Goal: Task Accomplishment & Management: Manage account settings

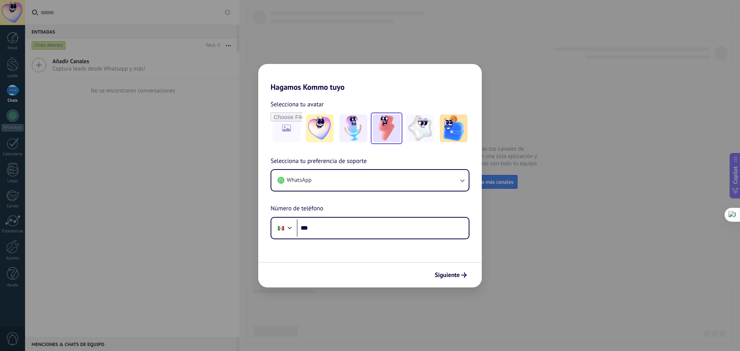
click at [378, 126] on img at bounding box center [386, 128] width 28 height 28
click at [353, 174] on button "WhatsApp" at bounding box center [369, 180] width 197 height 21
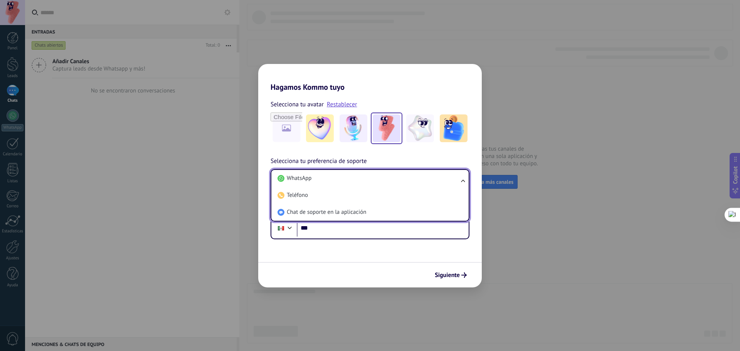
click at [353, 174] on li "WhatsApp" at bounding box center [368, 178] width 188 height 17
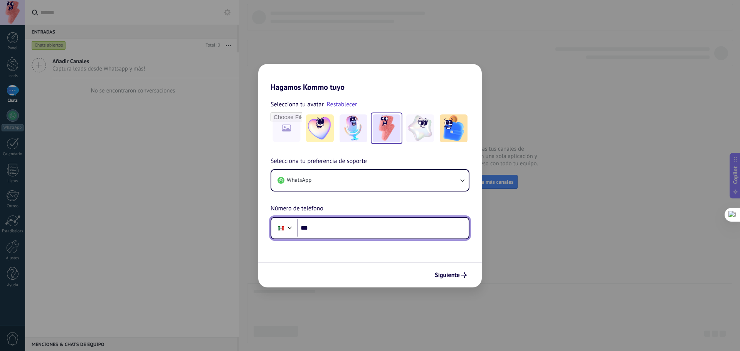
click at [337, 230] on input "***" at bounding box center [383, 228] width 172 height 18
type input "**********"
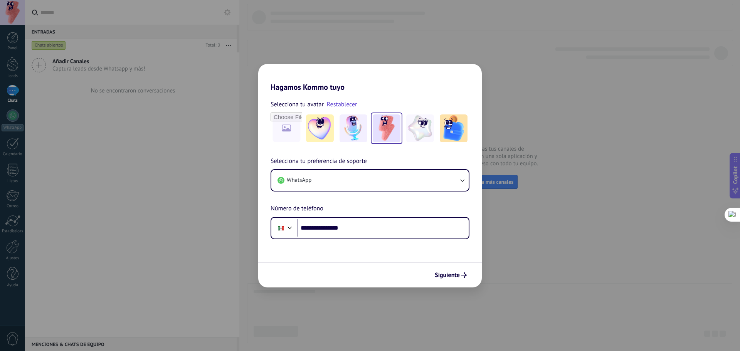
click at [449, 274] on span "Siguiente" at bounding box center [446, 274] width 25 height 5
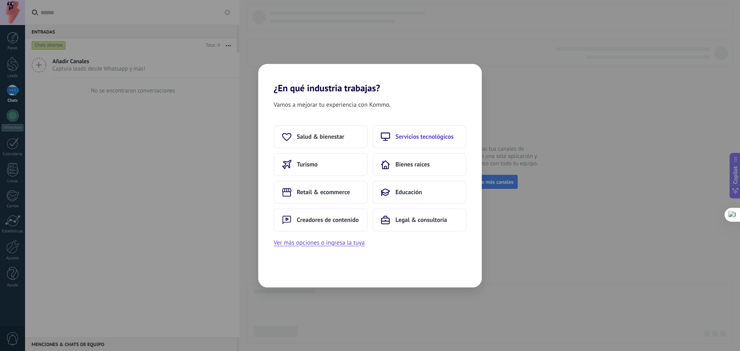
click at [408, 134] on span "Servicios tecnológicos" at bounding box center [424, 137] width 58 height 8
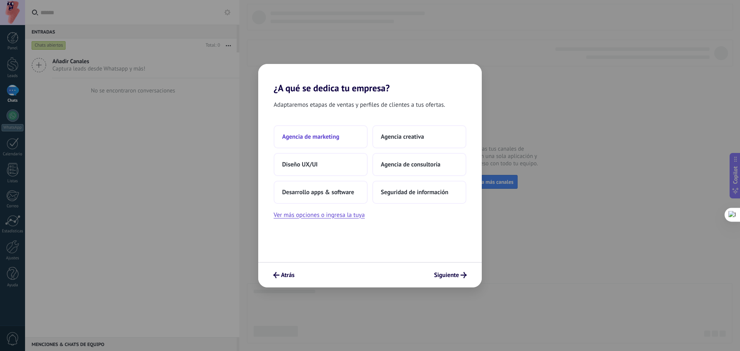
click at [329, 134] on span "Agencia de marketing" at bounding box center [310, 137] width 57 height 8
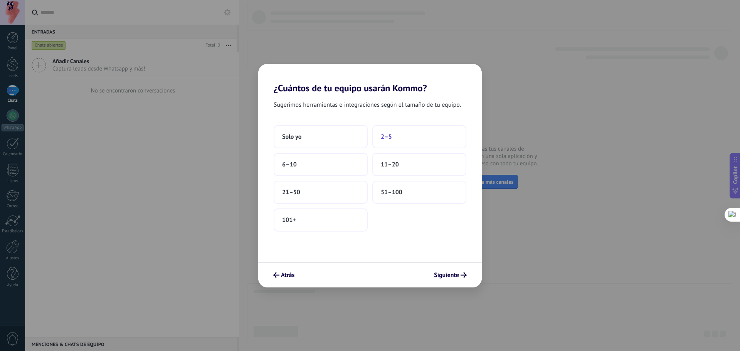
click at [382, 139] on span "2–5" at bounding box center [386, 137] width 11 height 8
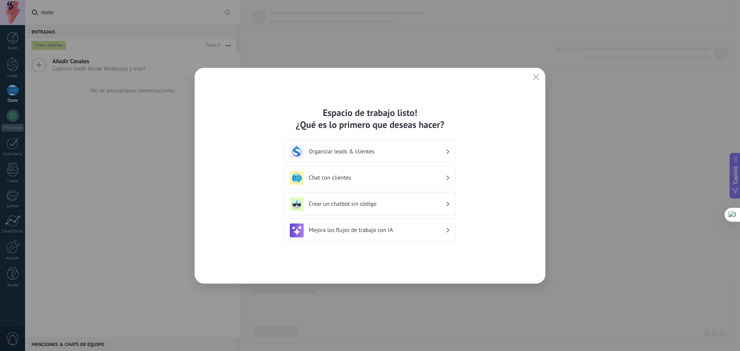
click at [330, 176] on h3 "Chat con clientes" at bounding box center [377, 177] width 137 height 7
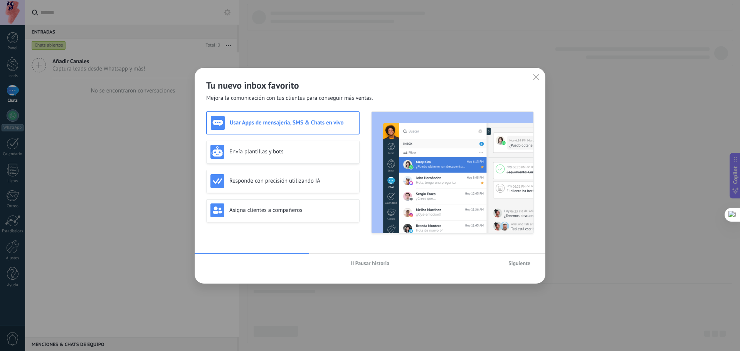
click at [281, 124] on h3 "Usar Apps de mensajería, SMS & Chats en vivo" at bounding box center [292, 122] width 125 height 7
click at [516, 262] on span "Siguiente" at bounding box center [519, 262] width 22 height 5
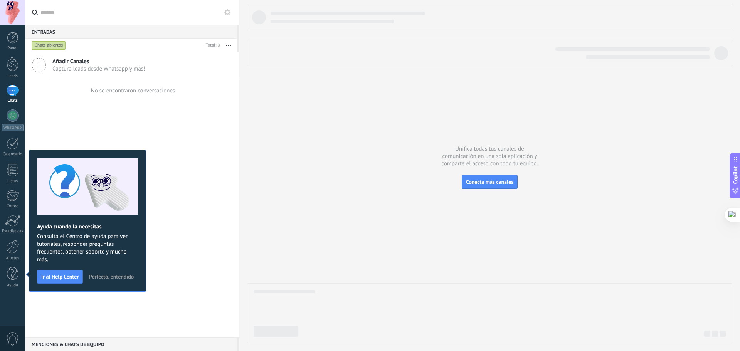
click at [109, 275] on span "Perfecto, entendido" at bounding box center [111, 276] width 45 height 5
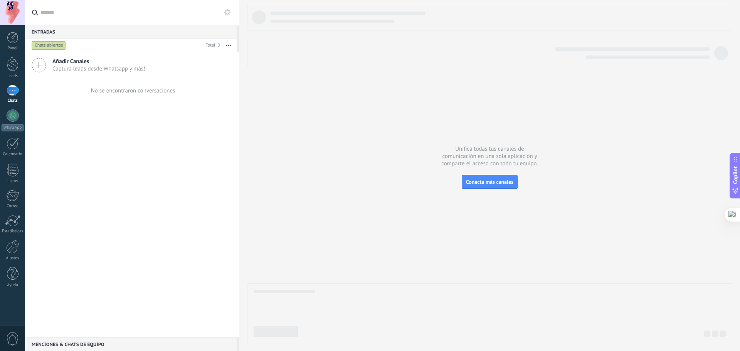
click at [13, 92] on div at bounding box center [13, 90] width 12 height 11
click at [12, 66] on div at bounding box center [13, 64] width 12 height 14
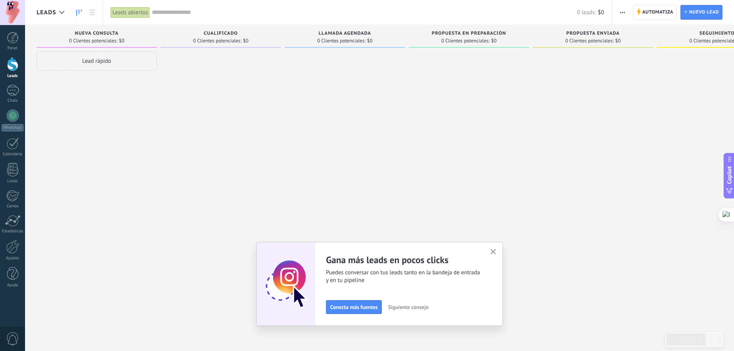
click at [154, 43] on div "Nueva consulta 0 Clientes potenciales: $0" at bounding box center [97, 36] width 120 height 23
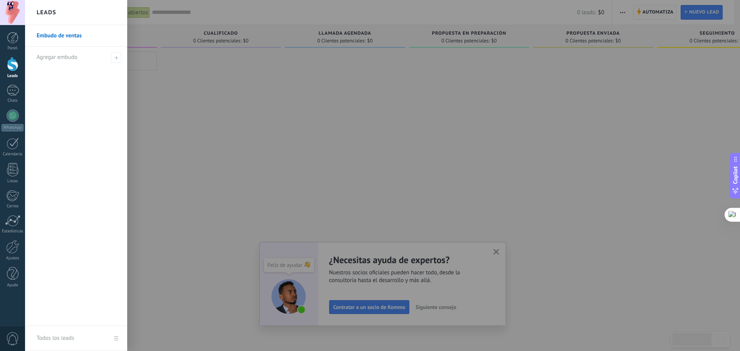
click at [205, 40] on div at bounding box center [395, 175] width 740 height 351
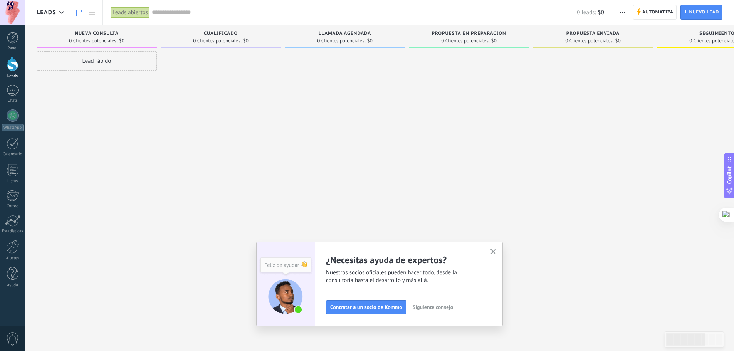
click at [156, 44] on div "Nueva consulta 0 Clientes potenciales: $0" at bounding box center [97, 36] width 120 height 23
click at [465, 36] on span "Propuesta en preparación" at bounding box center [469, 33] width 74 height 5
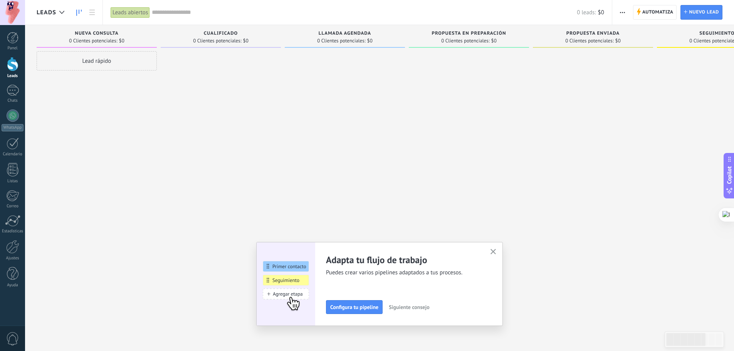
click at [582, 41] on span "0 Clientes potenciales:" at bounding box center [589, 41] width 48 height 5
click at [577, 40] on span "0 Clientes potenciales:" at bounding box center [589, 41] width 48 height 5
click at [463, 30] on div "Propuesta en preparación 0 Clientes potenciales: $0" at bounding box center [469, 36] width 120 height 23
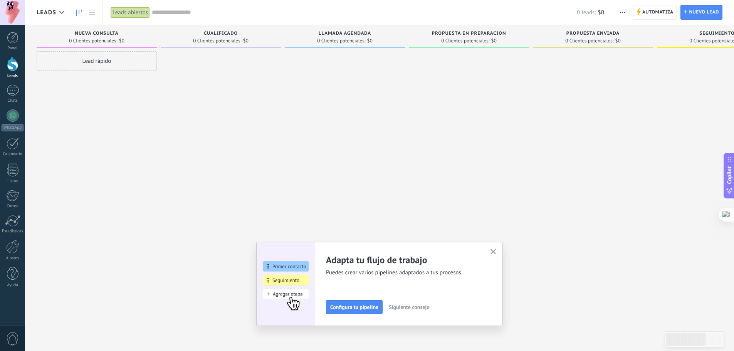
click at [464, 33] on span "Propuesta en preparación" at bounding box center [469, 33] width 74 height 5
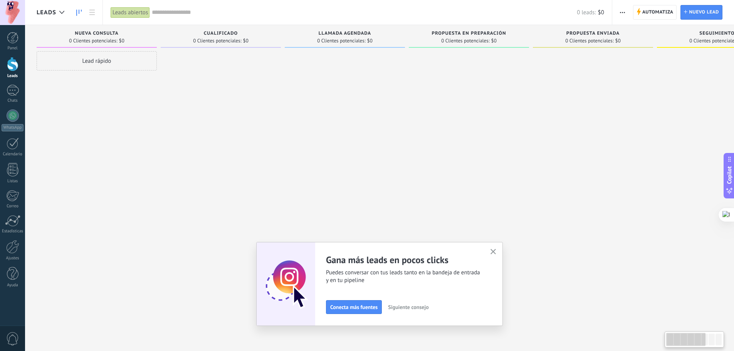
drag, startPoint x: 463, startPoint y: 26, endPoint x: 560, endPoint y: 34, distance: 96.6
click at [560, 34] on div "Leads Entrantes Solicitudes: 0 0 0 0 0 0 0 0 0 Nueva consulta 0 Clientes potenc…" at bounding box center [537, 163] width 1000 height 277
click at [496, 252] on icon "button" at bounding box center [493, 252] width 6 height 6
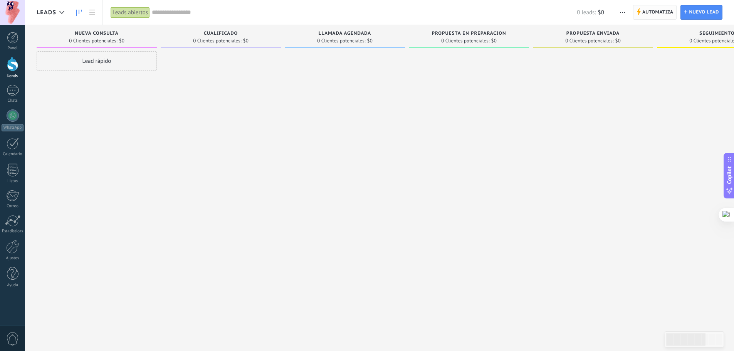
click at [652, 12] on span "Automatiza" at bounding box center [657, 12] width 31 height 14
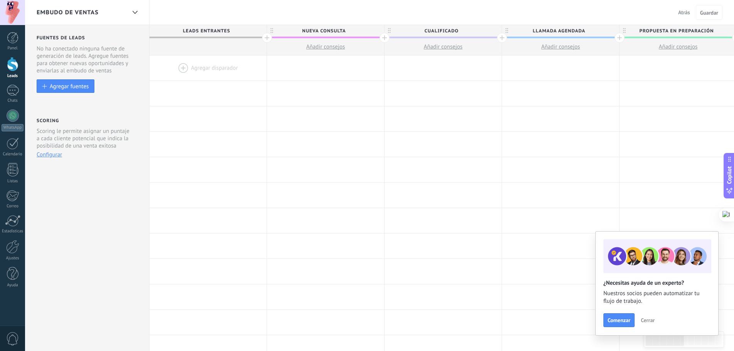
click at [267, 36] on div at bounding box center [267, 38] width 10 height 10
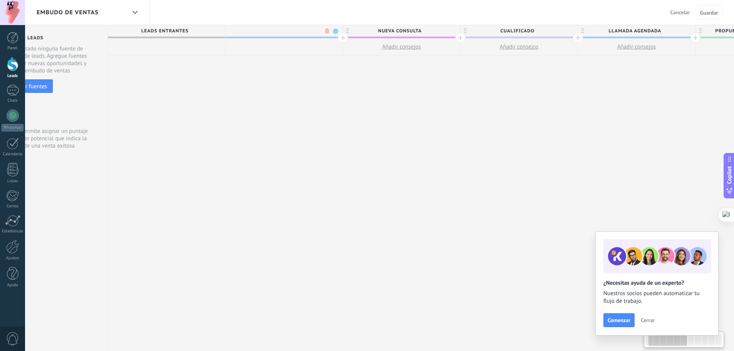
scroll to position [0, 57]
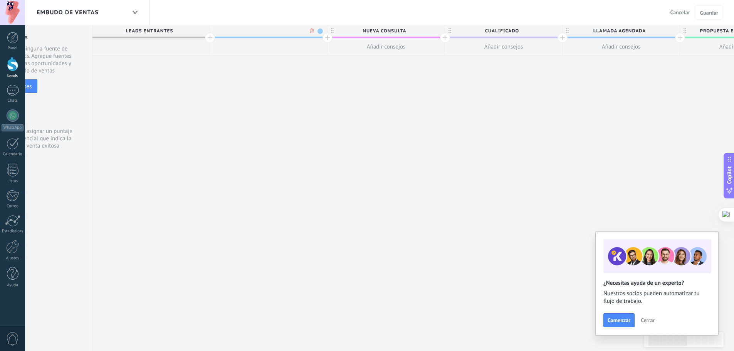
click at [322, 31] on span at bounding box center [319, 31] width 5 height 5
click at [326, 54] on span at bounding box center [326, 53] width 7 height 7
type input "**********"
click at [708, 11] on span "Guardar" at bounding box center [709, 12] width 18 height 5
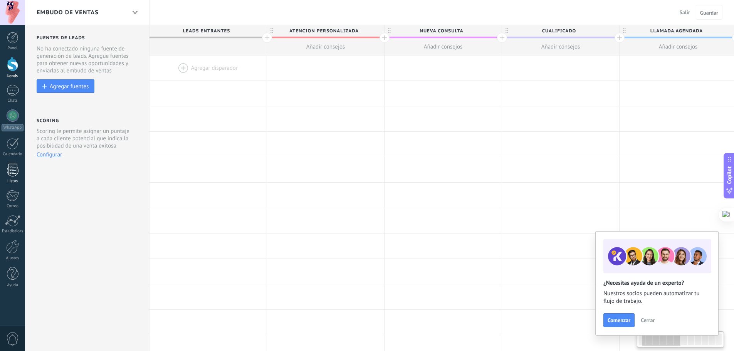
scroll to position [0, 57]
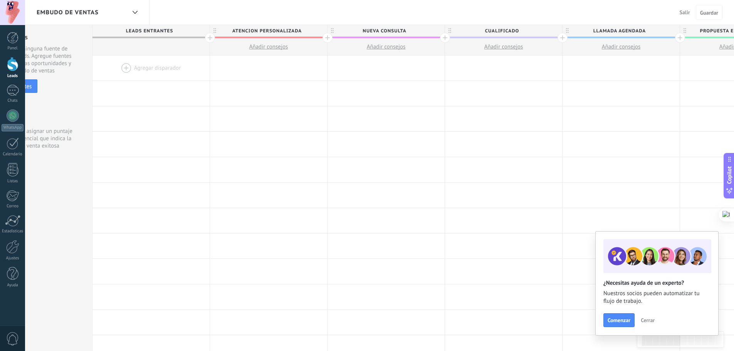
drag, startPoint x: 520, startPoint y: 49, endPoint x: 215, endPoint y: 53, distance: 305.1
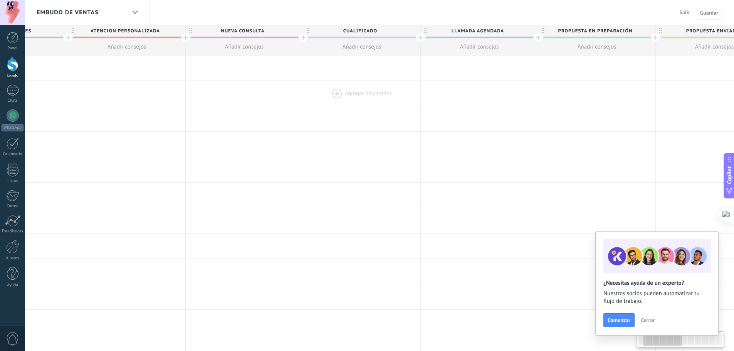
scroll to position [0, 0]
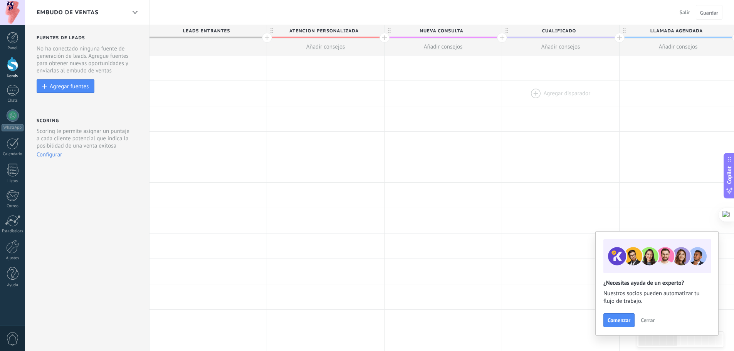
drag, startPoint x: 145, startPoint y: 45, endPoint x: 555, endPoint y: 89, distance: 411.7
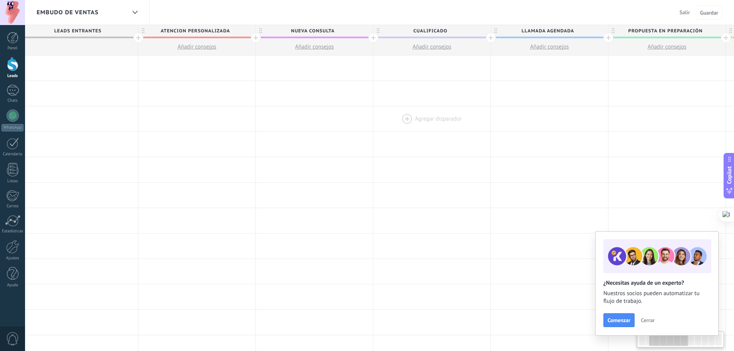
scroll to position [0, 119]
drag, startPoint x: 459, startPoint y: 96, endPoint x: 493, endPoint y: 131, distance: 48.2
click at [493, 131] on div "**********" at bounding box center [735, 322] width 1410 height 534
drag, startPoint x: 345, startPoint y: 45, endPoint x: 362, endPoint y: 34, distance: 21.2
click at [362, 34] on span "Nueva consulta" at bounding box center [321, 31] width 113 height 12
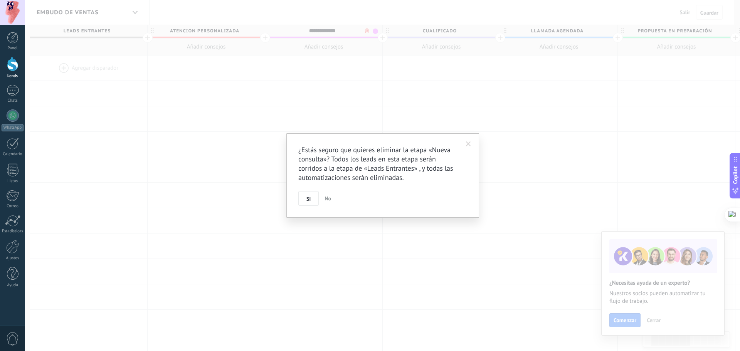
click at [367, 32] on body ".abccls-1,.abccls-2{fill-rule:evenodd}.abccls-2{fill:#fff} .abfcls-1{fill:none}…" at bounding box center [370, 175] width 740 height 351
click at [309, 198] on span "Si" at bounding box center [308, 198] width 4 height 5
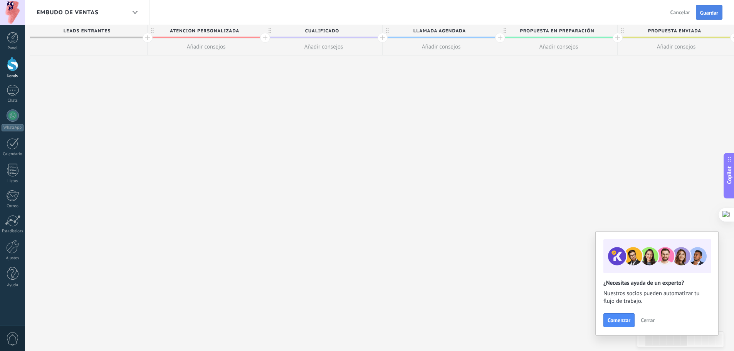
click at [717, 13] on span "Guardar" at bounding box center [709, 12] width 18 height 5
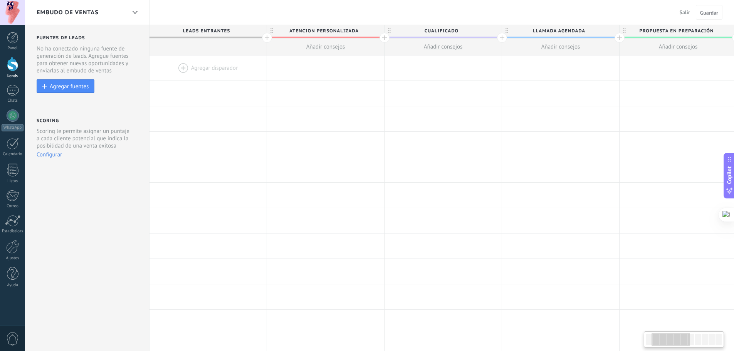
scroll to position [0, 119]
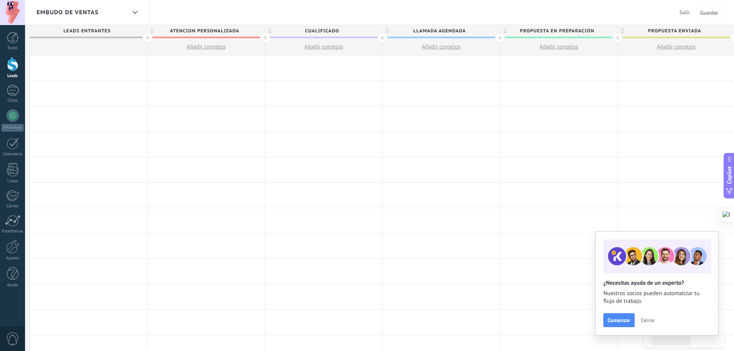
click at [197, 182] on div "Agregar disparador" at bounding box center [206, 169] width 117 height 25
drag, startPoint x: 232, startPoint y: 43, endPoint x: 418, endPoint y: 41, distance: 186.4
click at [418, 41] on div "Leads Entrantes atencion personalizada Añadir consejos Cualificado Añadir conse…" at bounding box center [676, 40] width 1292 height 30
drag, startPoint x: 352, startPoint y: 42, endPoint x: 139, endPoint y: 49, distance: 213.5
click at [139, 49] on div "Leads Entrantes atencion personalizada Añadir consejos Cualificado Añadir conse…" at bounding box center [676, 40] width 1292 height 30
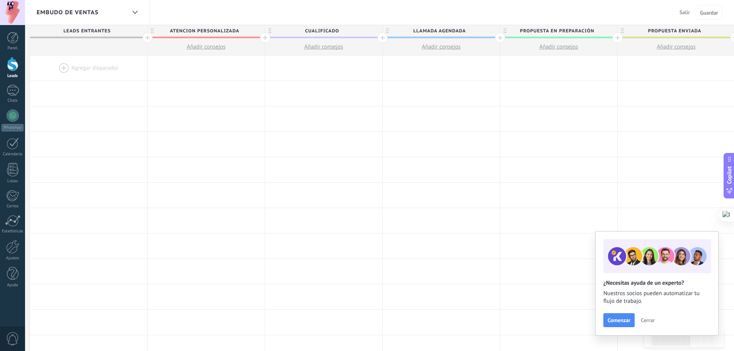
click at [231, 32] on span "atencion personalizada" at bounding box center [204, 31] width 113 height 12
click at [251, 31] on body ".abccls-1,.abccls-2{fill-rule:evenodd}.abccls-2{fill:#fff} .abfcls-1{fill:none}…" at bounding box center [370, 175] width 740 height 351
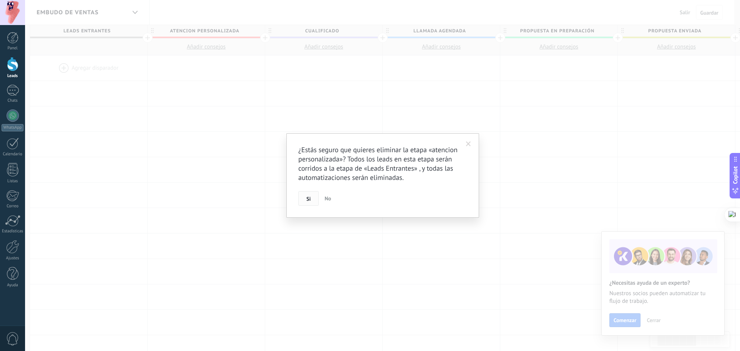
click at [310, 198] on span "Si" at bounding box center [308, 198] width 4 height 5
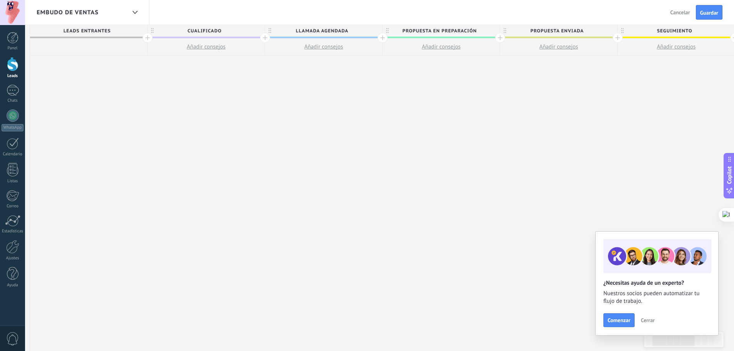
click at [265, 38] on div at bounding box center [265, 38] width 10 height 10
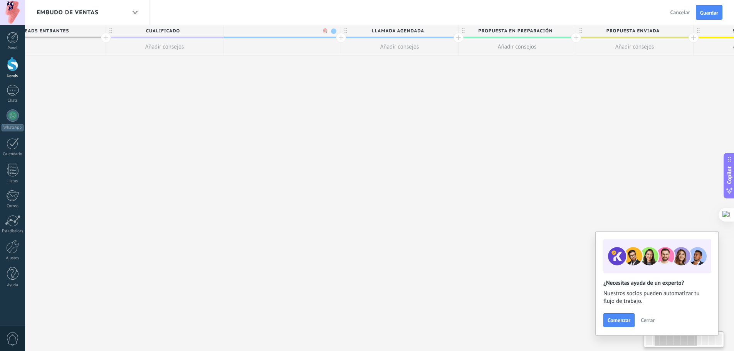
scroll to position [0, 176]
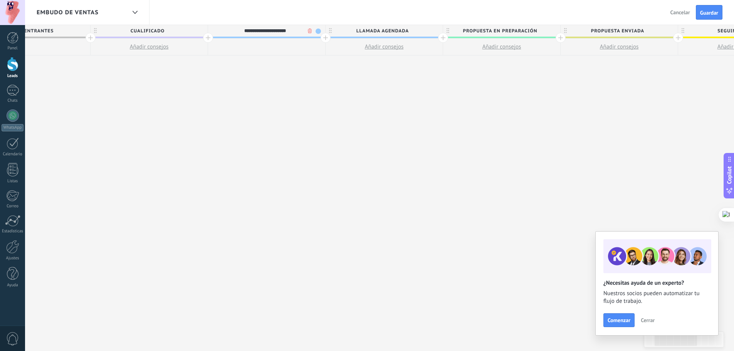
type input "**********"
click at [316, 28] on div "**********" at bounding box center [264, 31] width 113 height 12
click at [318, 32] on span "atencion personalizada" at bounding box center [264, 31] width 113 height 12
click at [318, 32] on span at bounding box center [317, 31] width 5 height 5
click at [327, 53] on span at bounding box center [324, 53] width 7 height 7
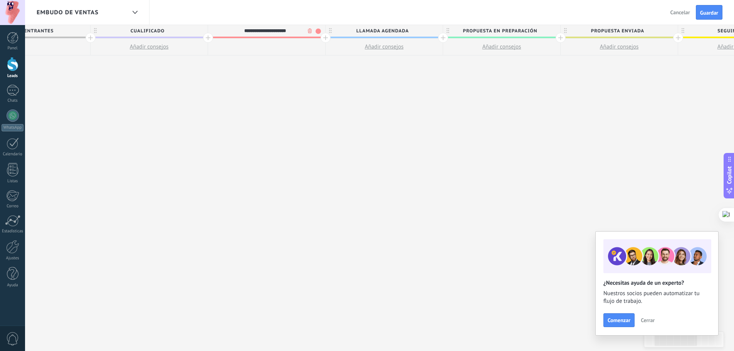
click at [305, 78] on div "**********" at bounding box center [619, 188] width 1292 height 326
click at [707, 12] on span "Guardar" at bounding box center [709, 12] width 18 height 5
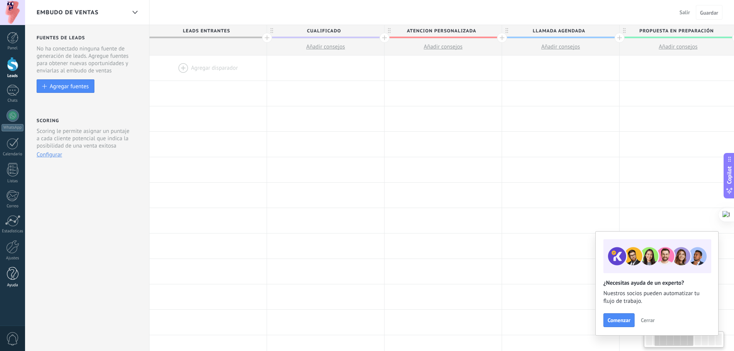
scroll to position [0, 176]
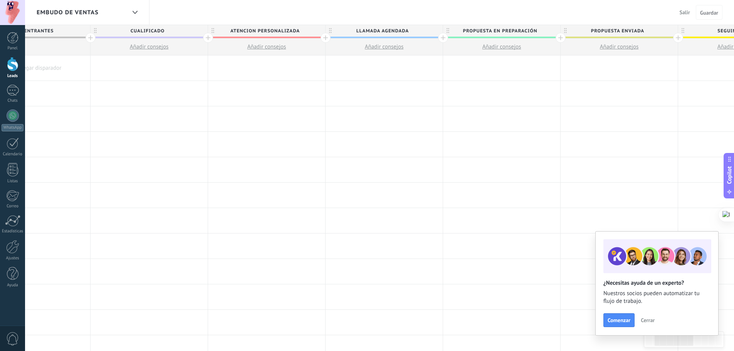
click at [10, 63] on div at bounding box center [13, 64] width 12 height 14
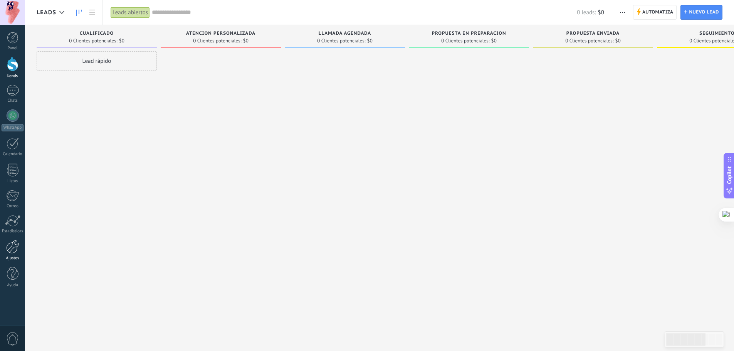
click at [10, 247] on div at bounding box center [12, 246] width 13 height 13
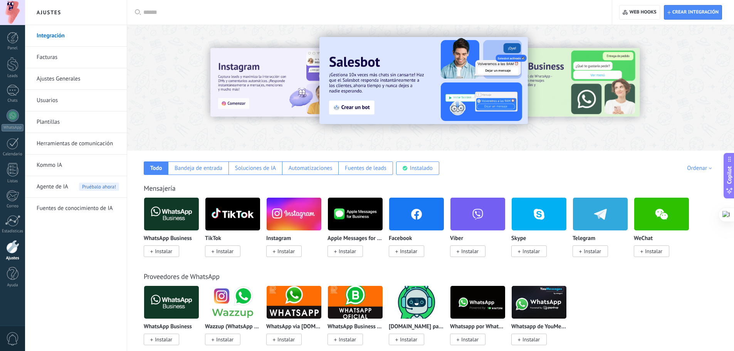
click at [589, 253] on span "Instalar" at bounding box center [592, 251] width 17 height 7
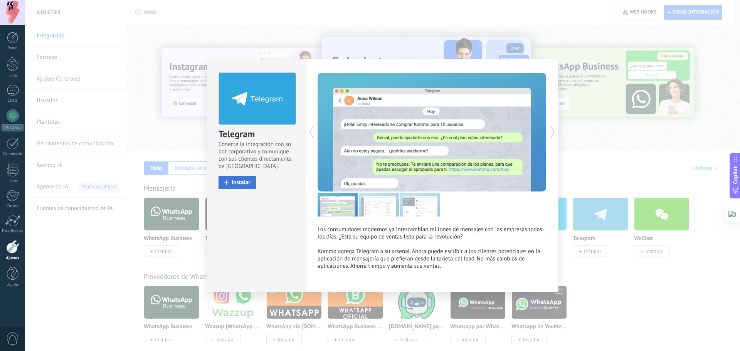
click at [234, 181] on span "Instalar" at bounding box center [240, 182] width 19 height 6
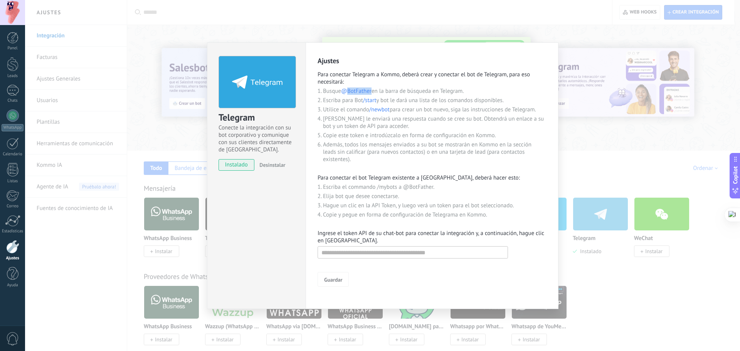
drag, startPoint x: 349, startPoint y: 92, endPoint x: 373, endPoint y: 94, distance: 24.0
click at [373, 94] on li "Busque @BotFather en la barra de búsqueda en Telegram." at bounding box center [434, 90] width 223 height 7
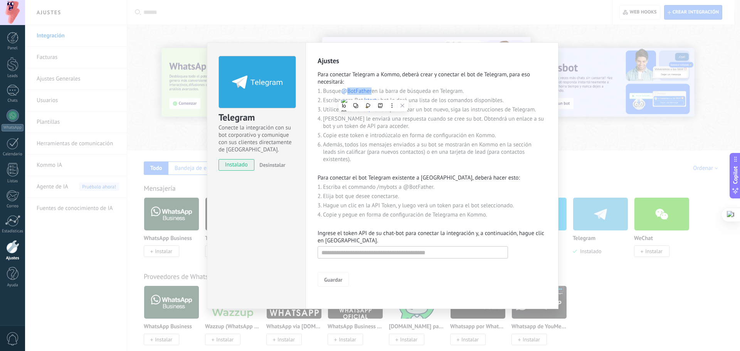
copy span "BotFather"
drag, startPoint x: 343, startPoint y: 89, endPoint x: 373, endPoint y: 93, distance: 30.0
click at [373, 93] on li "Busque @BotFather en la barra de búsqueda en Telegram." at bounding box center [434, 90] width 223 height 7
copy span "@BotFather"
click at [412, 131] on ol "Busque @BotFather en la barra de búsqueda en Telegram. Escriba para Bot /start …" at bounding box center [434, 125] width 223 height 77
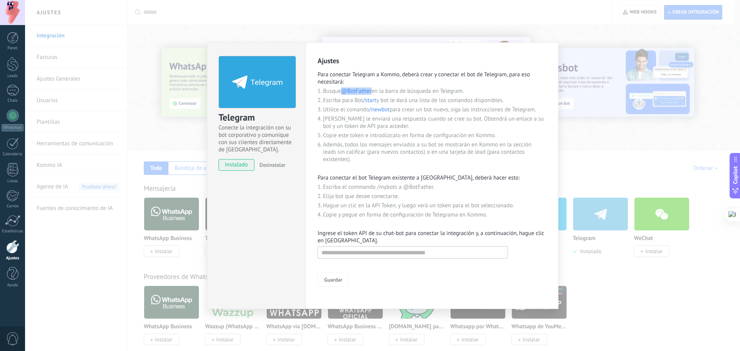
drag, startPoint x: 374, startPoint y: 92, endPoint x: 343, endPoint y: 94, distance: 30.9
click at [343, 94] on li "Busque @BotFather en la barra de búsqueda en Telegram." at bounding box center [434, 90] width 223 height 7
copy span "@BotFather"
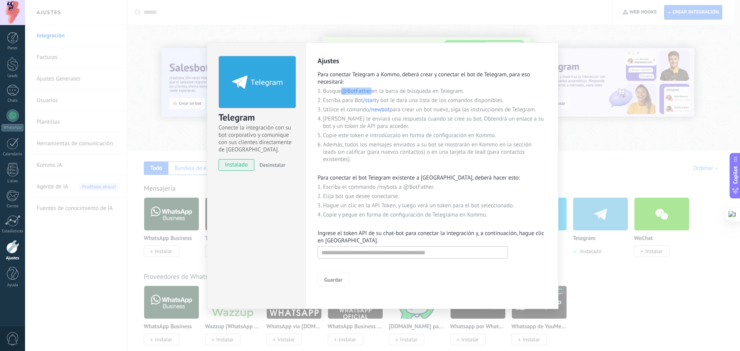
copy span "@BotFather"
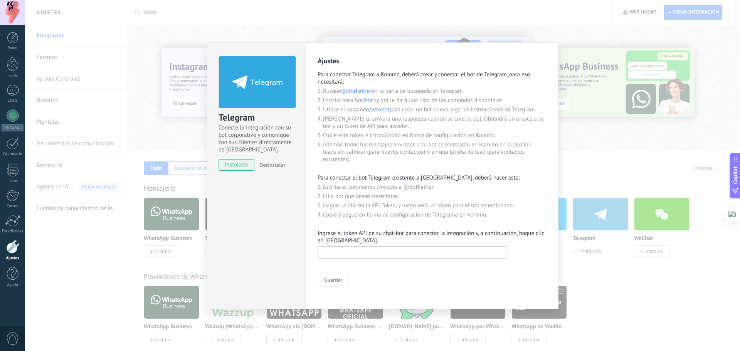
click at [389, 252] on input "text" at bounding box center [412, 252] width 190 height 12
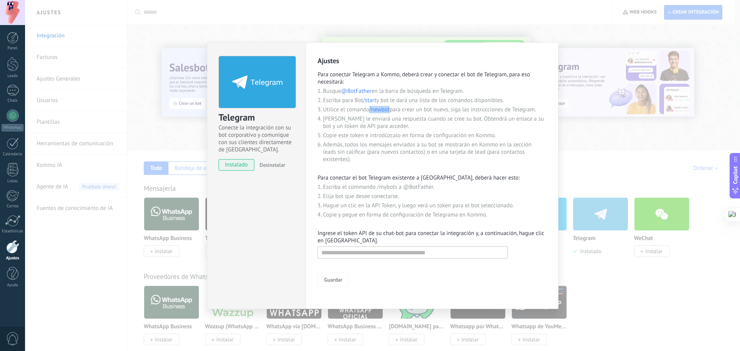
drag, startPoint x: 391, startPoint y: 109, endPoint x: 371, endPoint y: 111, distance: 20.1
click at [371, 111] on li "Utilice el comando /newbot para crear un bot nuevo, siga las instrucciones de T…" at bounding box center [434, 109] width 223 height 7
copy span "/newbot"
paste input "**********"
type input "**********"
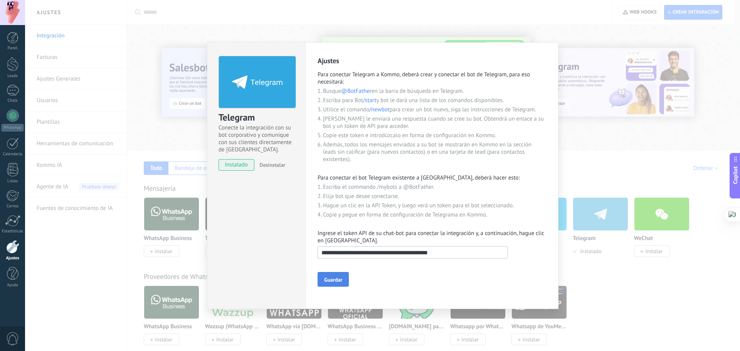
click at [333, 280] on span "Guardar" at bounding box center [333, 279] width 18 height 5
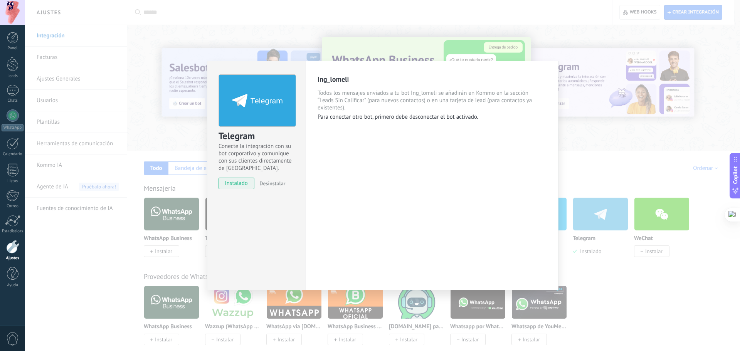
click at [610, 156] on div "Telegram Conecte la integración con su bot corporativo y comunique con sus clie…" at bounding box center [382, 175] width 714 height 351
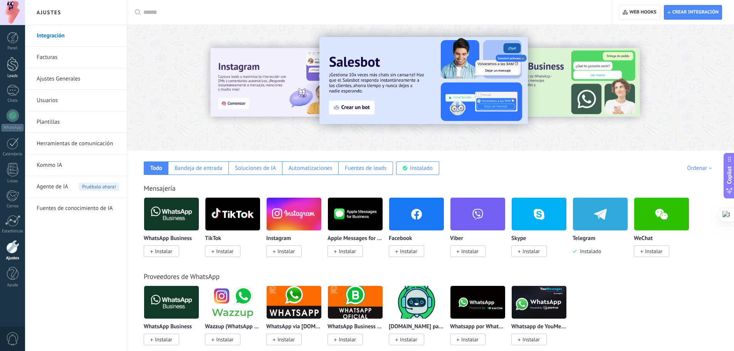
click at [11, 66] on div at bounding box center [13, 64] width 12 height 14
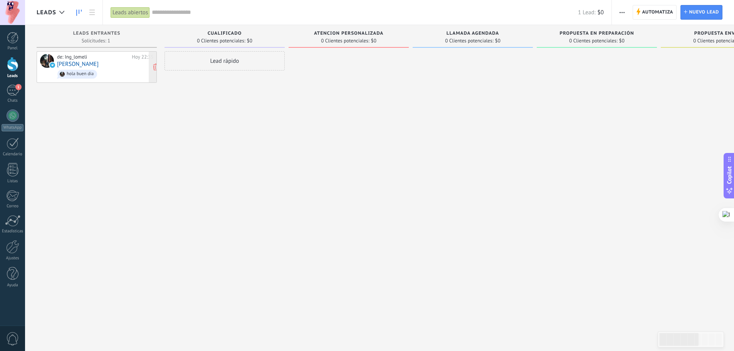
click at [70, 62] on link "[PERSON_NAME]" at bounding box center [78, 64] width 42 height 7
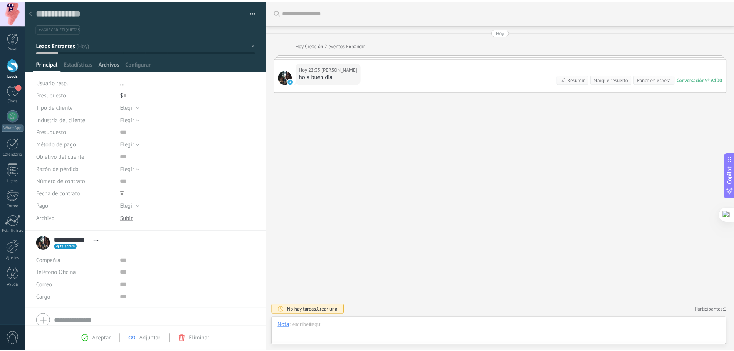
scroll to position [12, 0]
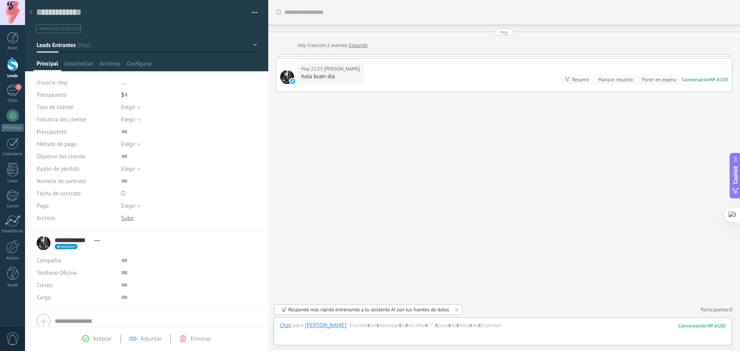
click at [285, 75] on div at bounding box center [287, 77] width 14 height 14
click at [286, 75] on div at bounding box center [287, 77] width 14 height 14
click at [43, 243] on div "**********" at bounding box center [70, 242] width 67 height 19
click at [490, 159] on div "Buscar Carga más [DATE] [DATE] Creación: 2 eventos Expandir [DATE] 22:35 [PERSO…" at bounding box center [503, 175] width 471 height 351
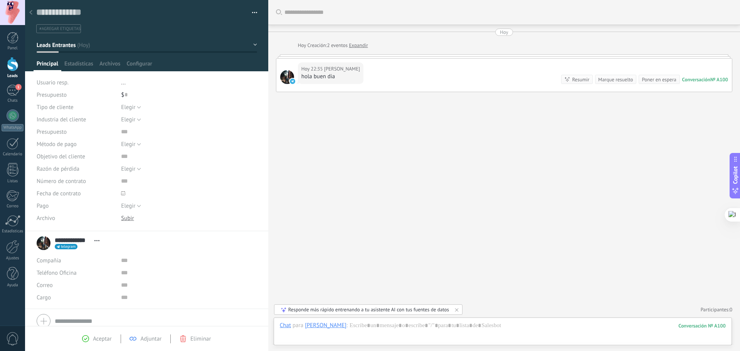
click at [32, 13] on icon at bounding box center [30, 12] width 3 height 5
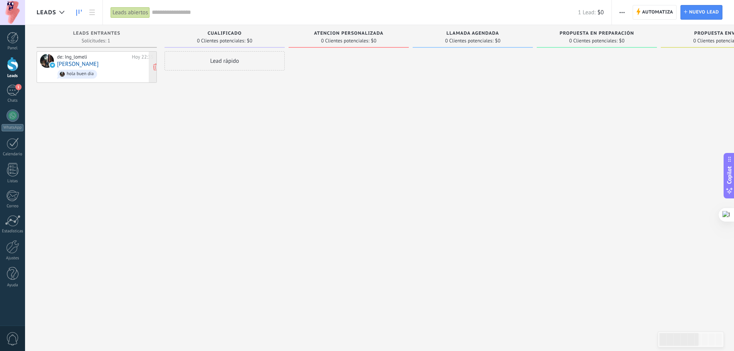
click at [86, 67] on link "[PERSON_NAME]" at bounding box center [78, 64] width 42 height 7
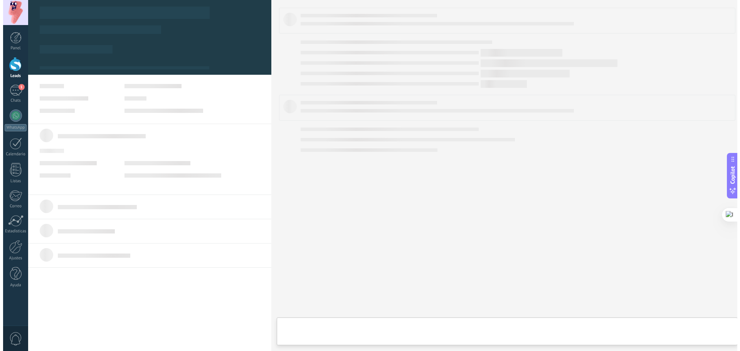
scroll to position [12, 0]
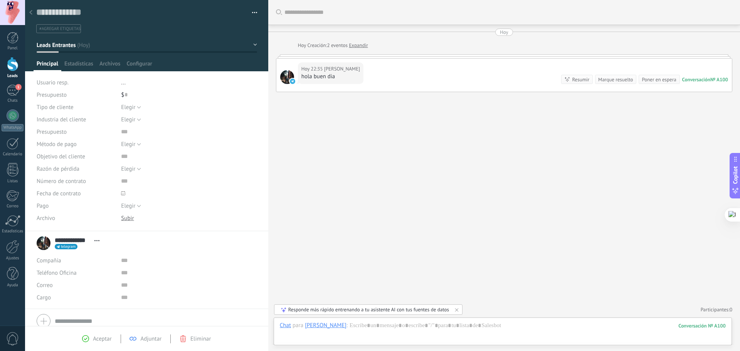
click at [30, 11] on icon at bounding box center [30, 12] width 3 height 5
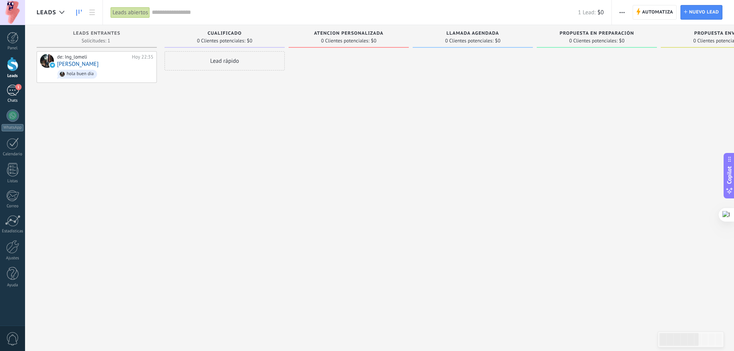
click at [12, 90] on div "1" at bounding box center [13, 90] width 12 height 11
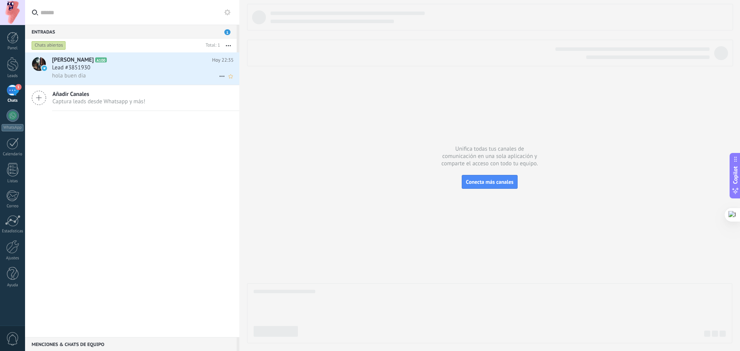
click at [80, 63] on span "[PERSON_NAME]" at bounding box center [73, 60] width 42 height 8
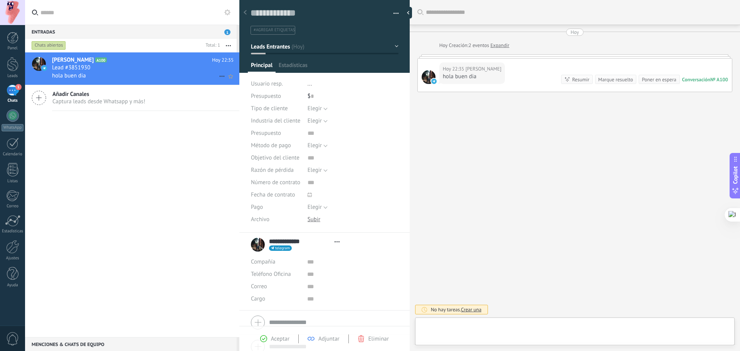
scroll to position [12, 0]
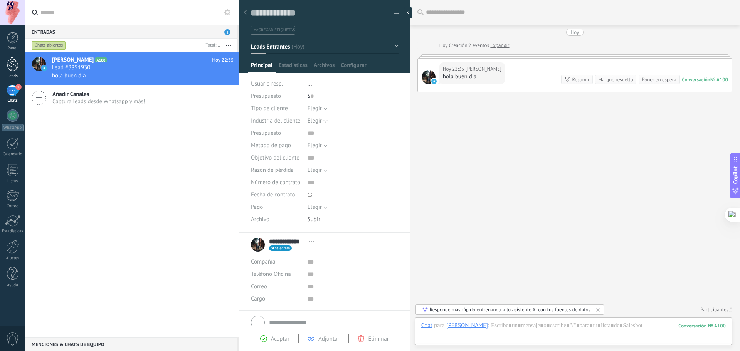
click at [12, 69] on div at bounding box center [13, 64] width 12 height 14
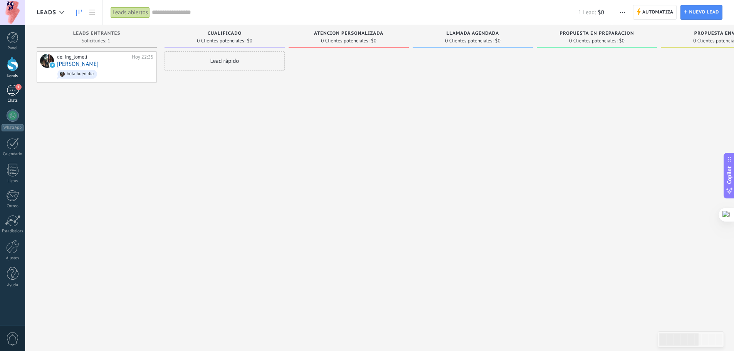
click at [13, 91] on div "1" at bounding box center [13, 90] width 12 height 11
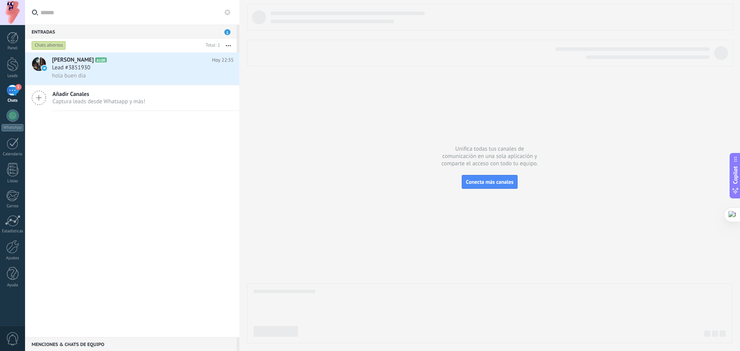
click at [315, 149] on div at bounding box center [489, 173] width 485 height 339
click at [314, 149] on div at bounding box center [489, 173] width 485 height 339
click at [13, 67] on div at bounding box center [13, 64] width 12 height 14
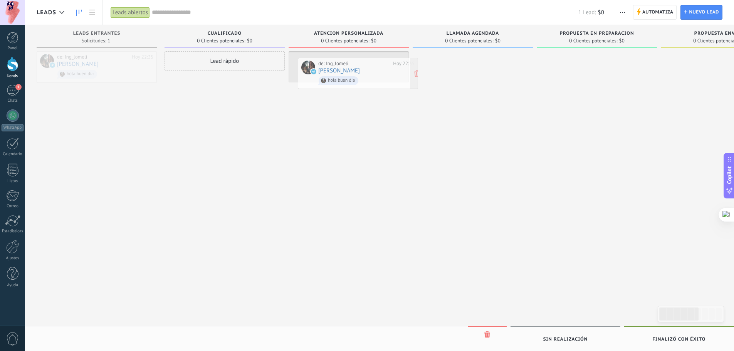
drag, startPoint x: 107, startPoint y: 68, endPoint x: 367, endPoint y: 74, distance: 260.4
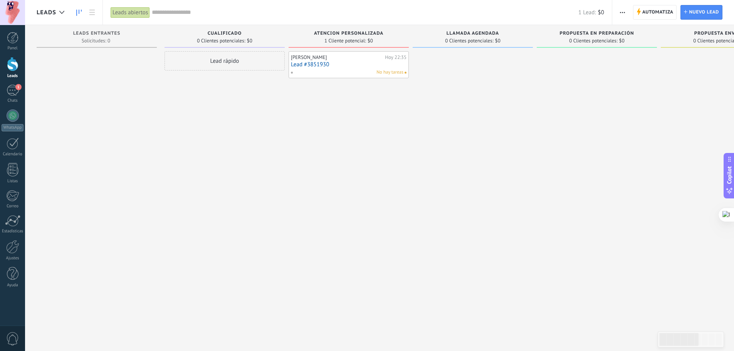
click at [315, 55] on div "[PERSON_NAME]" at bounding box center [337, 57] width 92 height 6
click at [344, 101] on div "[PERSON_NAME][DATE] 22:35 Lead #3851930 No hay tareas" at bounding box center [348, 176] width 120 height 250
click at [316, 60] on div "[PERSON_NAME]" at bounding box center [337, 57] width 92 height 6
click at [317, 65] on link "Lead #3851930" at bounding box center [349, 64] width 116 height 7
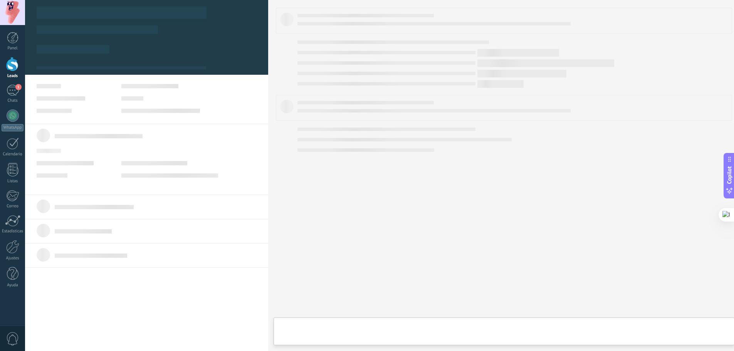
type textarea "**********"
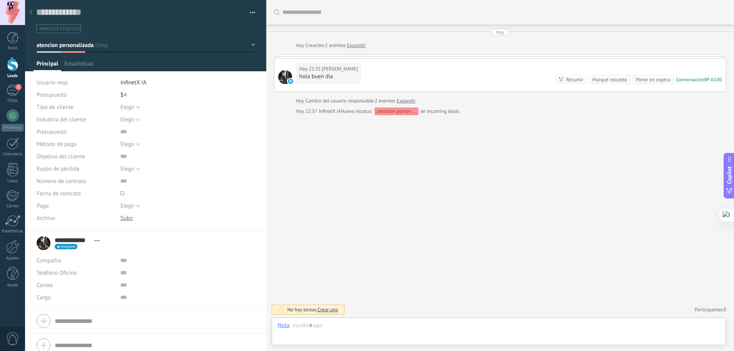
scroll to position [12, 0]
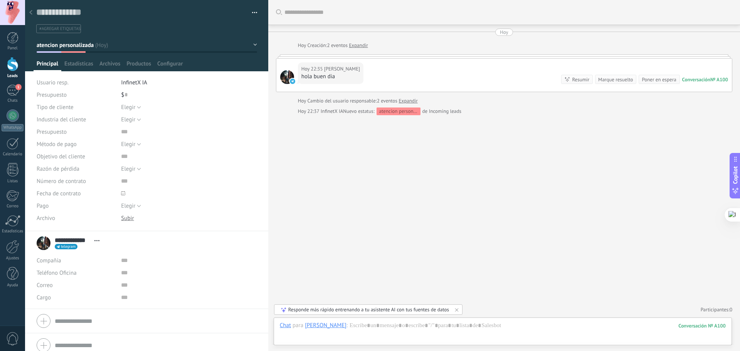
click at [29, 13] on div at bounding box center [30, 12] width 11 height 15
